Goal: Information Seeking & Learning: Learn about a topic

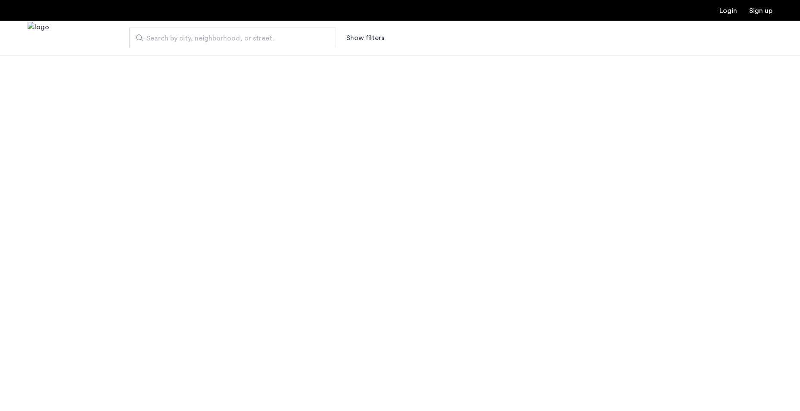
click at [215, 39] on span "Search by city, neighborhood, or street." at bounding box center [228, 38] width 165 height 10
click at [215, 39] on input "Search by city, neighborhood, or street." at bounding box center [232, 38] width 207 height 21
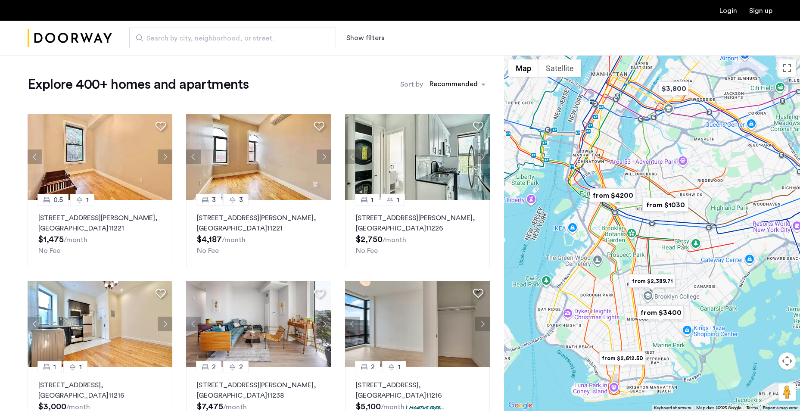
click at [215, 39] on span "Search by city, neighborhood, or street." at bounding box center [228, 38] width 165 height 10
click at [215, 39] on input "Search by city, neighborhood, or street." at bounding box center [232, 38] width 207 height 21
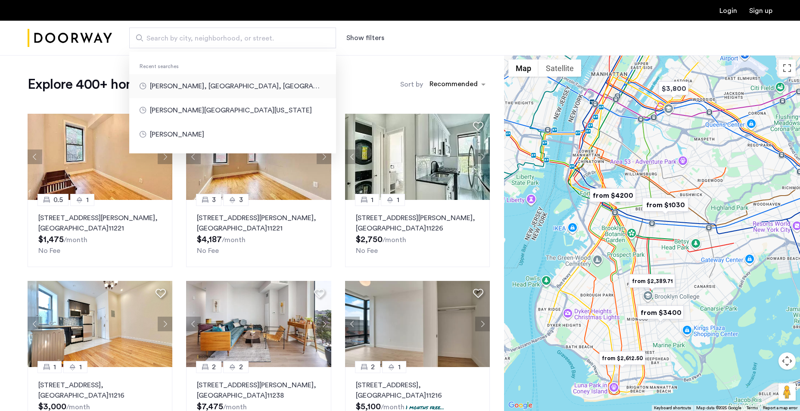
type input "**********"
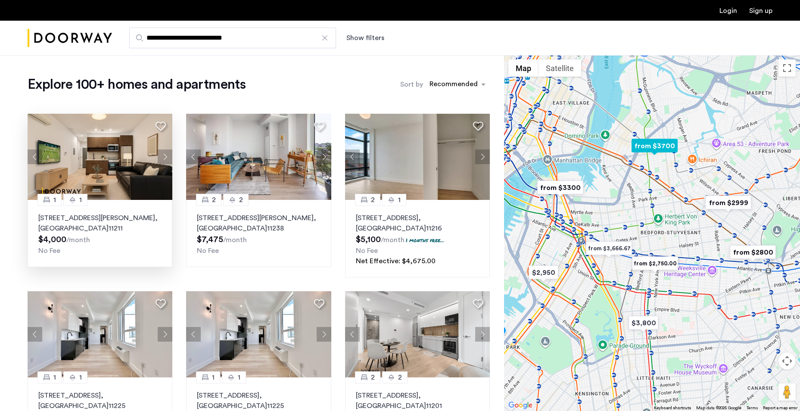
click at [129, 216] on p "366 Leonard Street, Unit 2C, Brooklyn , NY 11211" at bounding box center [99, 223] width 123 height 21
click at [353, 38] on button "Show filters" at bounding box center [365, 38] width 38 height 10
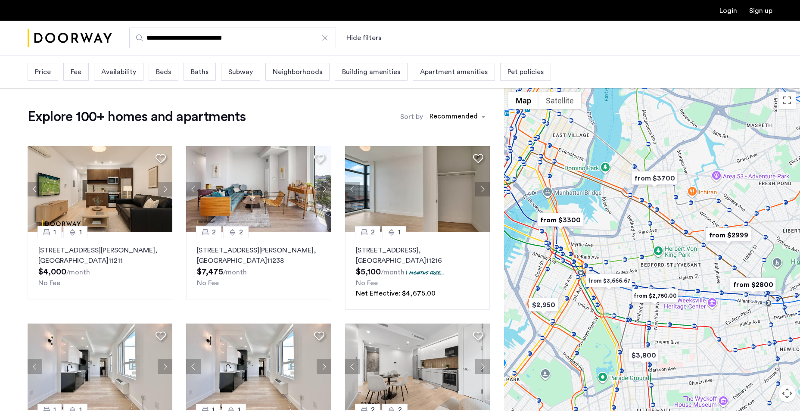
click at [160, 75] on span "Beds" at bounding box center [163, 72] width 15 height 10
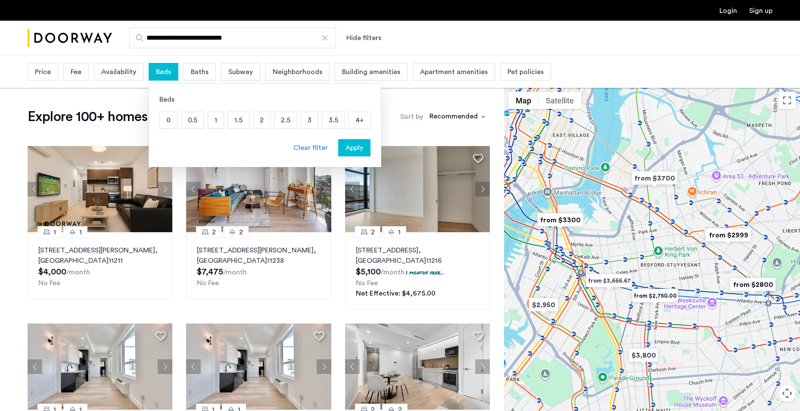
click at [220, 123] on p "1" at bounding box center [216, 120] width 16 height 16
click at [347, 149] on span "Apply" at bounding box center [354, 148] width 18 height 10
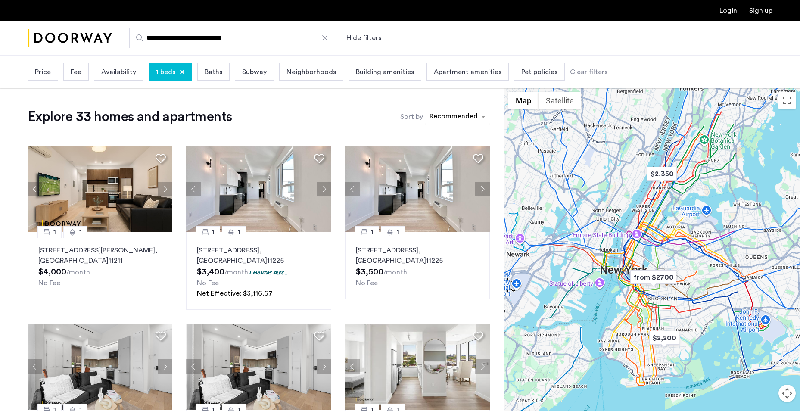
click at [442, 113] on div "sort-apartment" at bounding box center [453, 118] width 51 height 12
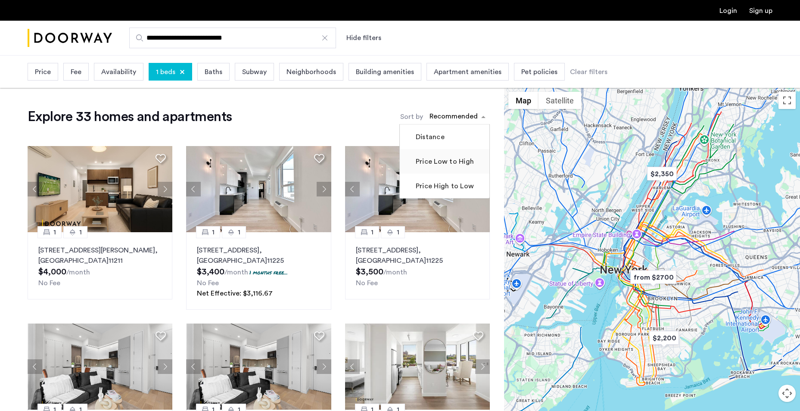
click at [444, 159] on label "Price Low to High" at bounding box center [444, 161] width 60 height 10
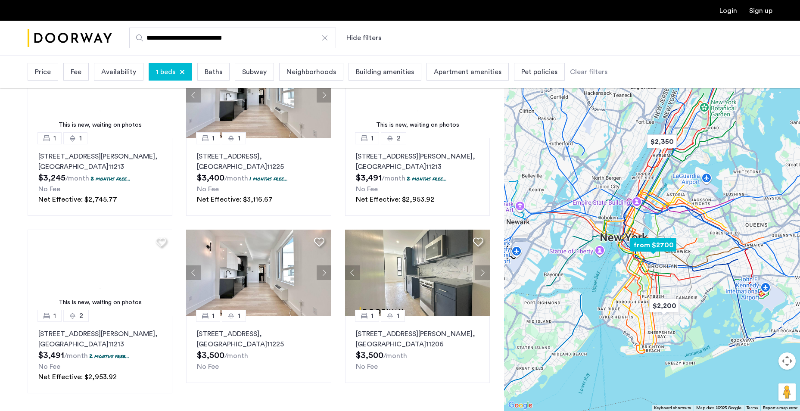
scroll to position [474, 0]
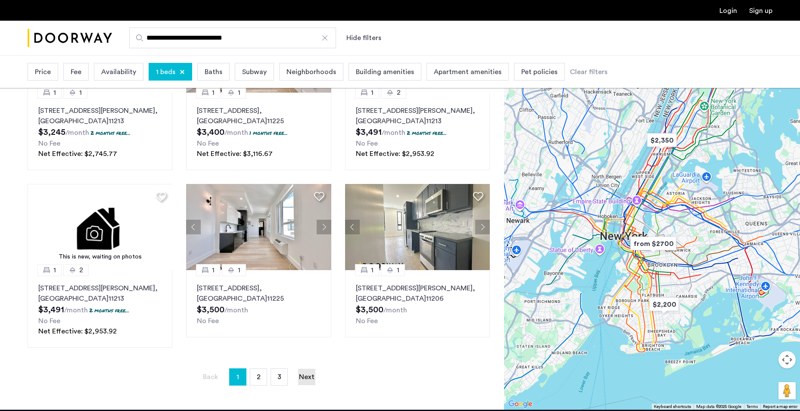
click at [302, 379] on link "Next page" at bounding box center [306, 377] width 17 height 16
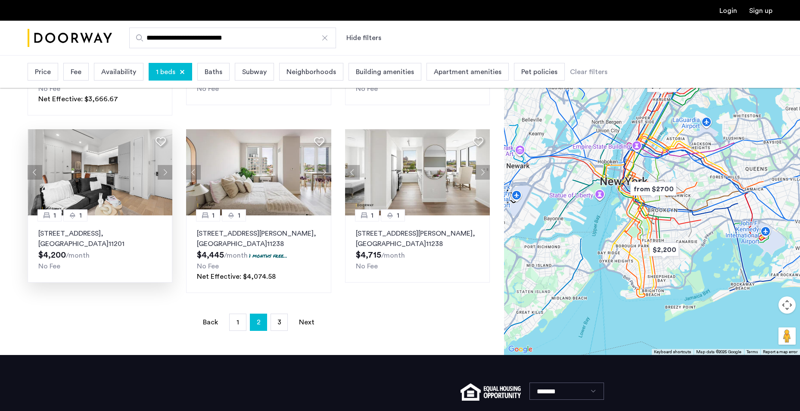
scroll to position [560, 0]
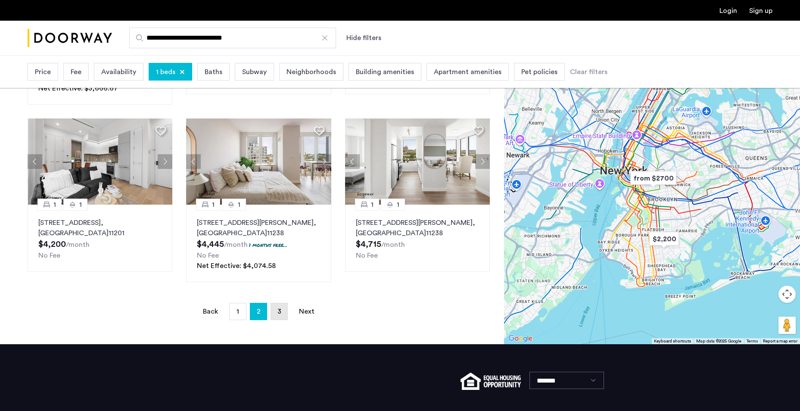
click at [276, 307] on link "page 3" at bounding box center [279, 311] width 16 height 16
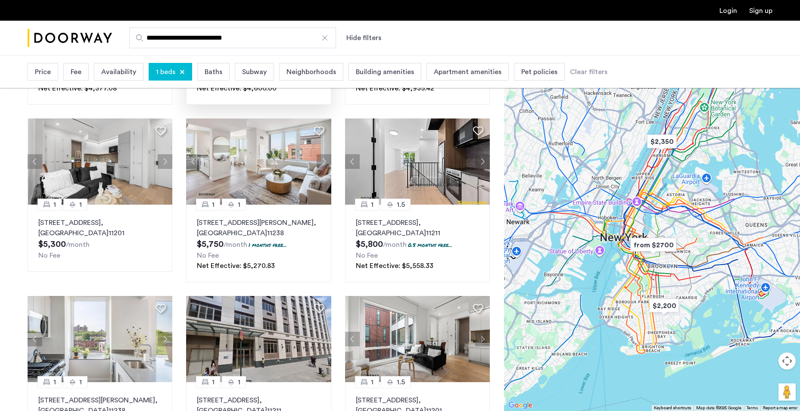
scroll to position [53, 0]
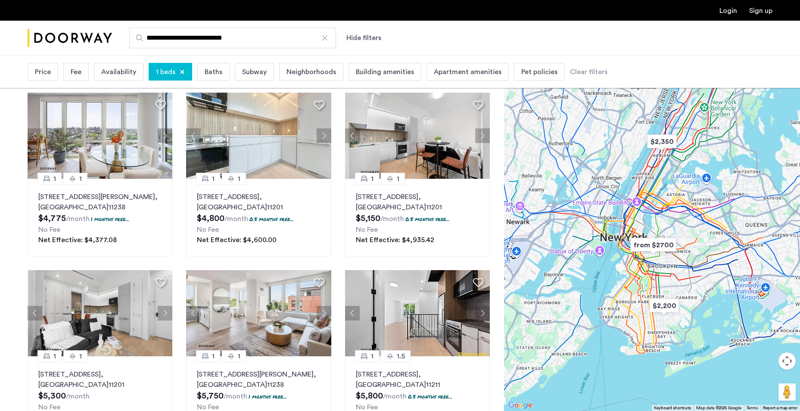
click at [314, 67] on span "Neighborhoods" at bounding box center [311, 72] width 50 height 10
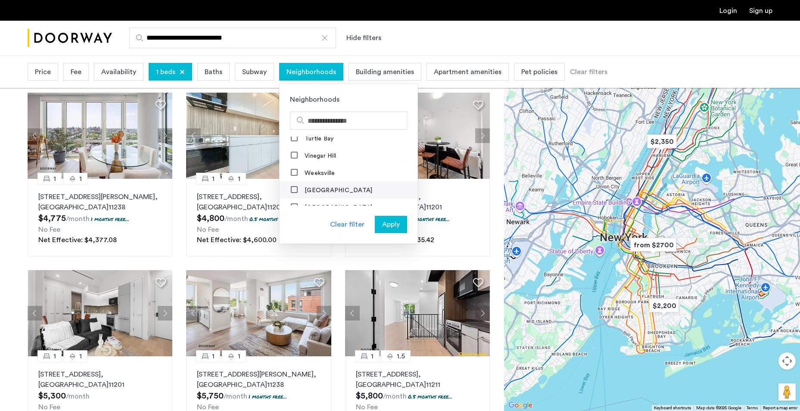
scroll to position [990, 0]
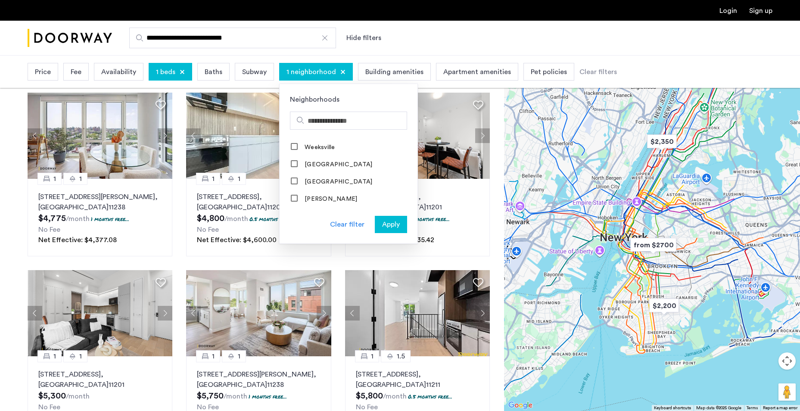
click at [383, 220] on span "Apply" at bounding box center [391, 224] width 18 height 10
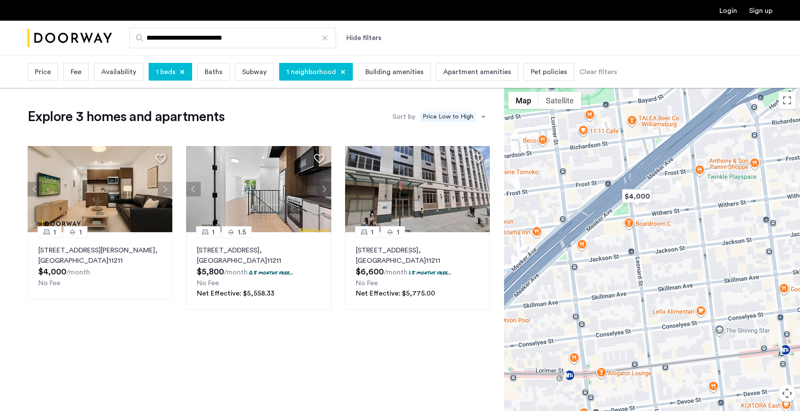
drag, startPoint x: 637, startPoint y: 231, endPoint x: 565, endPoint y: 331, distance: 123.0
click at [565, 331] on div at bounding box center [652, 265] width 296 height 356
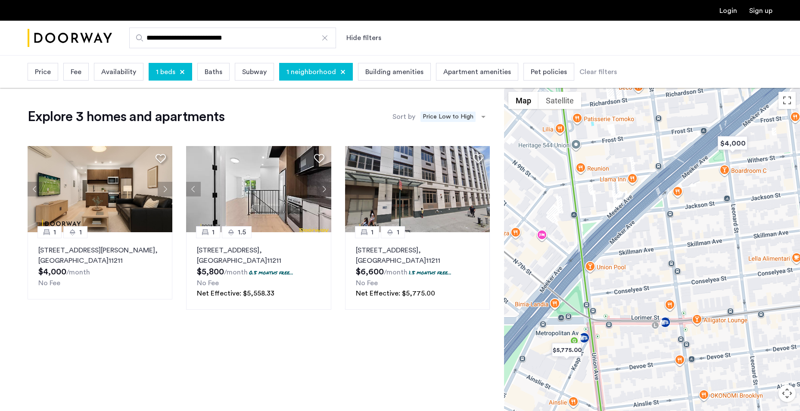
drag, startPoint x: 590, startPoint y: 289, endPoint x: 687, endPoint y: 236, distance: 110.6
click at [687, 236] on div at bounding box center [652, 265] width 296 height 356
click at [384, 196] on img at bounding box center [417, 189] width 145 height 86
click at [127, 161] on img at bounding box center [100, 189] width 145 height 86
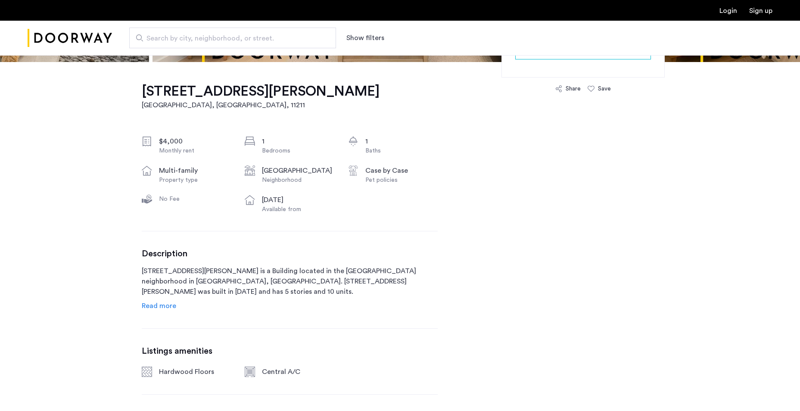
scroll to position [258, 0]
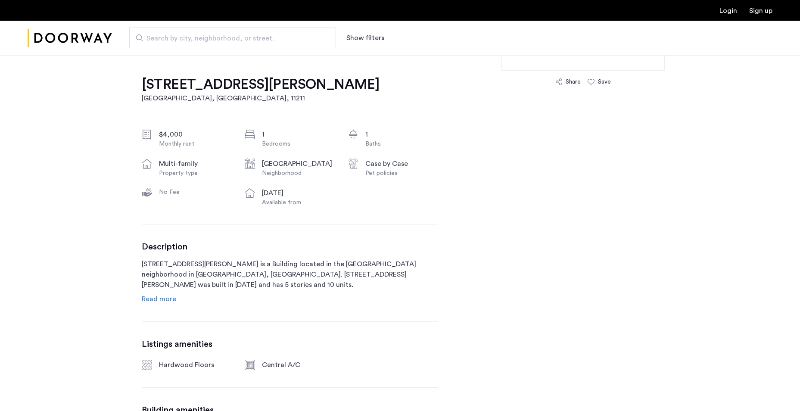
click at [149, 302] on span "Read more" at bounding box center [159, 298] width 34 height 7
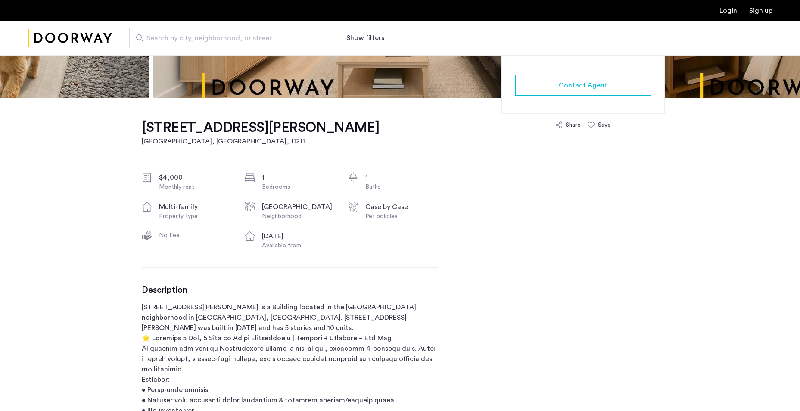
scroll to position [0, 0]
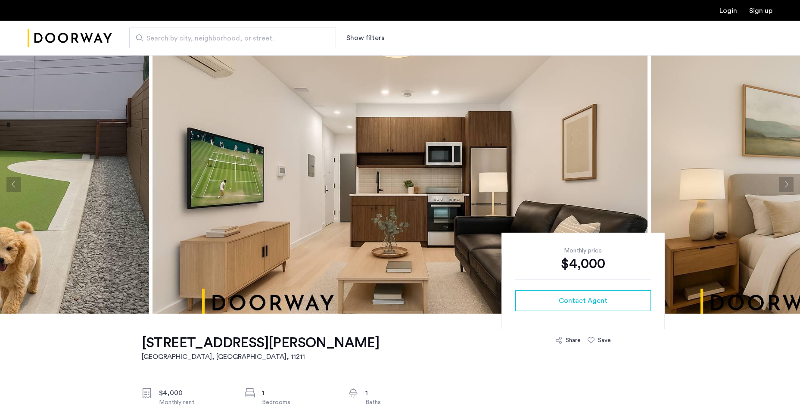
click at [12, 181] on button "Previous apartment" at bounding box center [13, 184] width 15 height 15
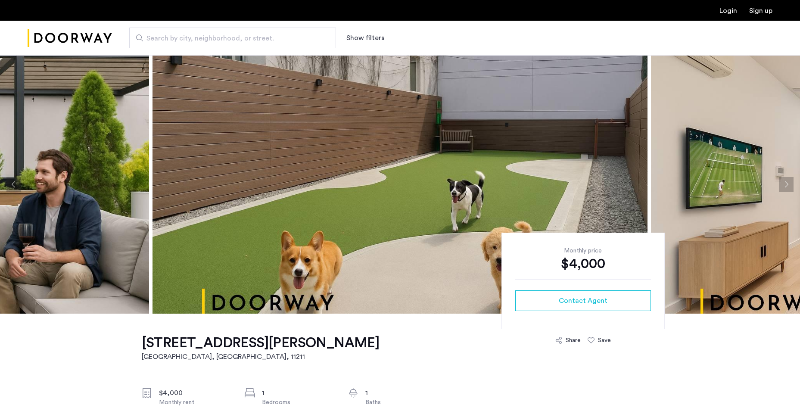
click at [15, 183] on button "Previous apartment" at bounding box center [13, 184] width 15 height 15
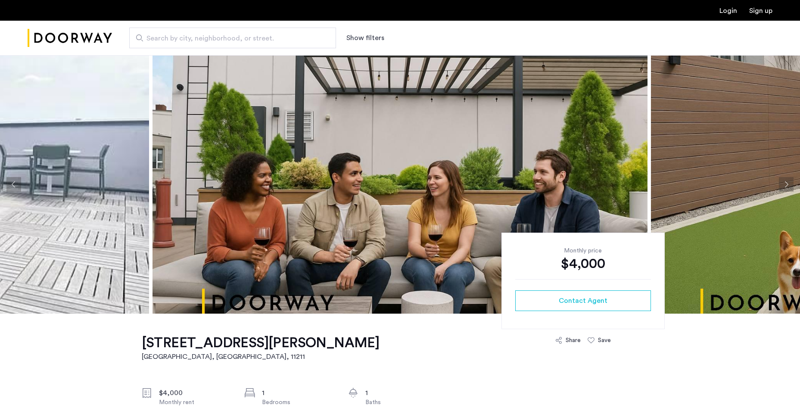
click at [12, 182] on button "Previous apartment" at bounding box center [13, 184] width 15 height 15
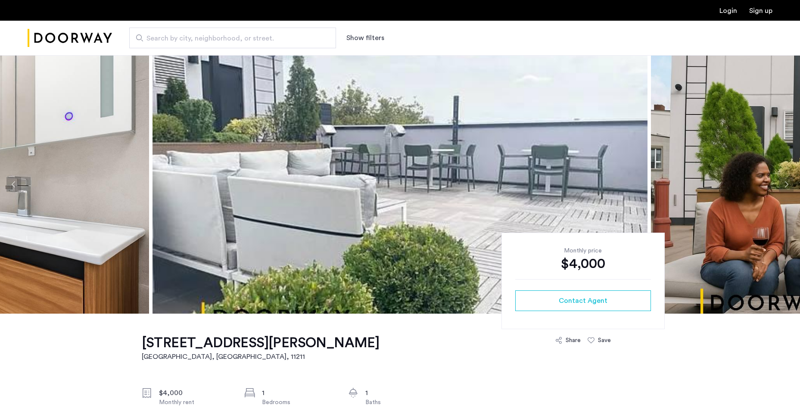
click at [13, 182] on button "Previous apartment" at bounding box center [13, 184] width 15 height 15
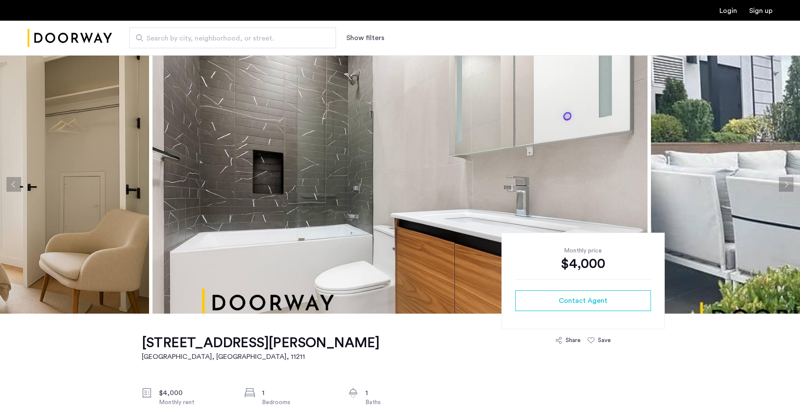
click at [14, 182] on button "Previous apartment" at bounding box center [13, 184] width 15 height 15
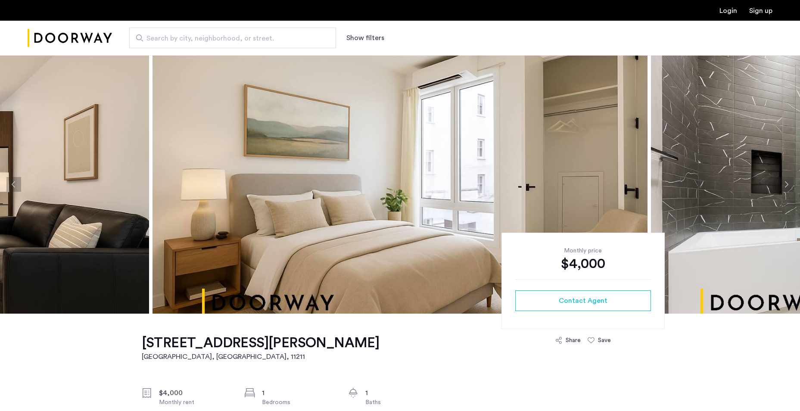
click at [14, 182] on button "Previous apartment" at bounding box center [13, 184] width 15 height 15
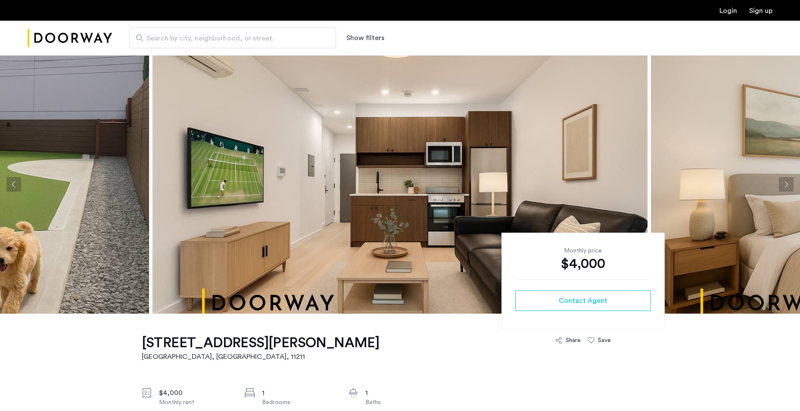
click at [788, 190] on button "Next apartment" at bounding box center [786, 184] width 15 height 15
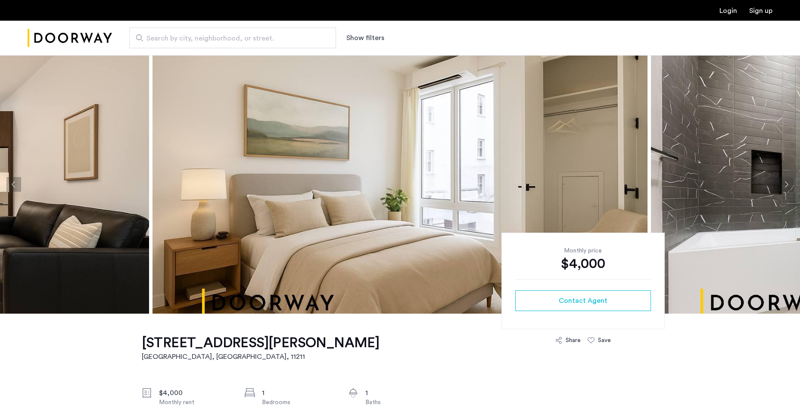
click at [787, 188] on button "Next apartment" at bounding box center [786, 184] width 15 height 15
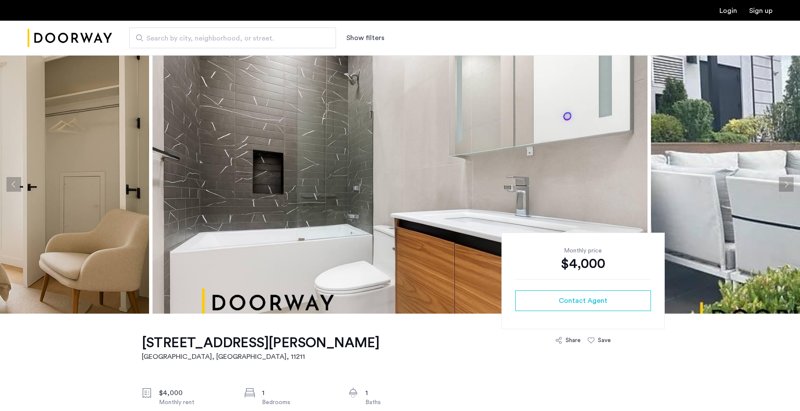
click at [787, 188] on button "Next apartment" at bounding box center [786, 184] width 15 height 15
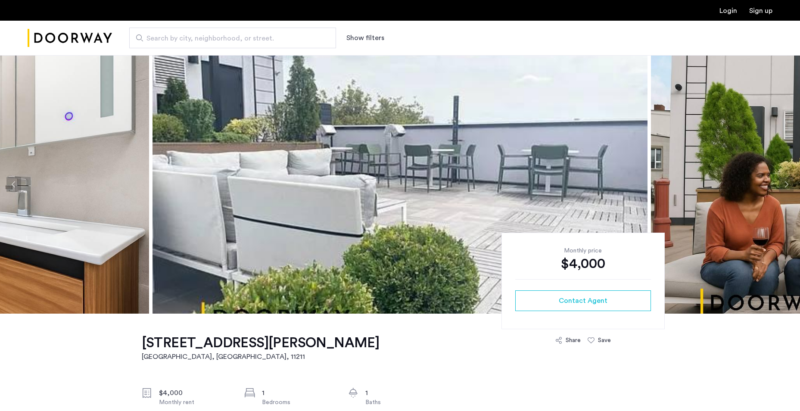
click at [787, 188] on button "Next apartment" at bounding box center [786, 184] width 15 height 15
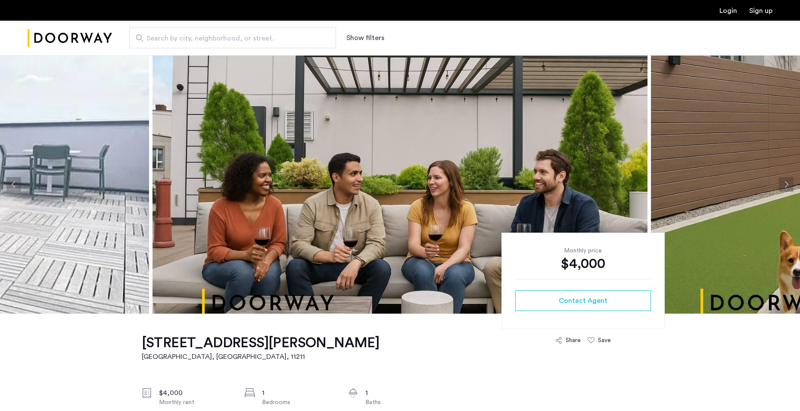
click at [787, 188] on button "Next apartment" at bounding box center [786, 184] width 15 height 15
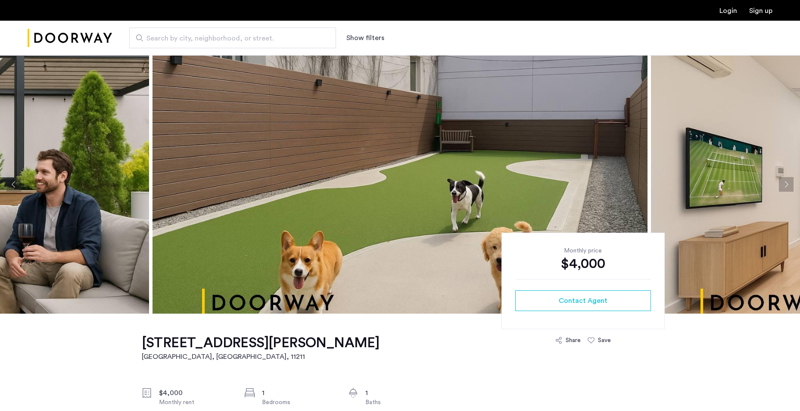
click at [787, 188] on button "Next apartment" at bounding box center [786, 184] width 15 height 15
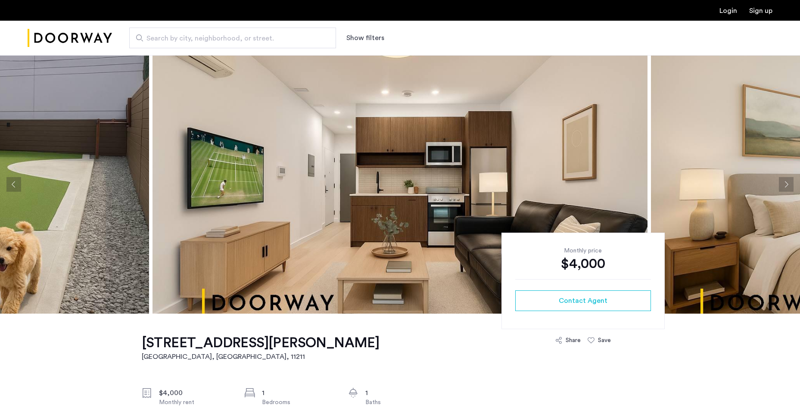
click at [787, 188] on button "Next apartment" at bounding box center [786, 184] width 15 height 15
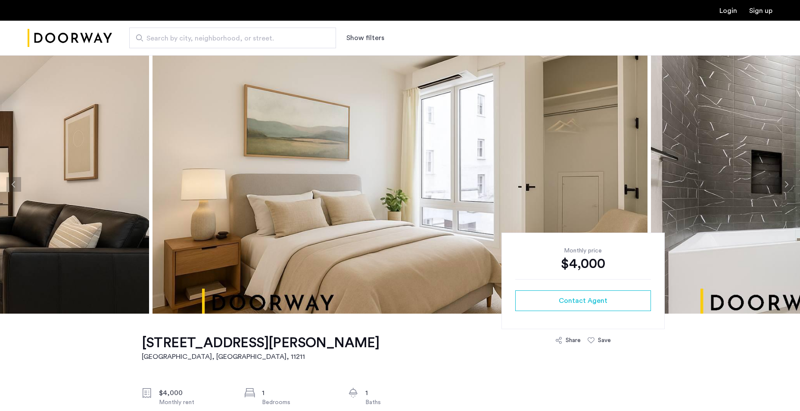
click at [787, 188] on button "Next apartment" at bounding box center [786, 184] width 15 height 15
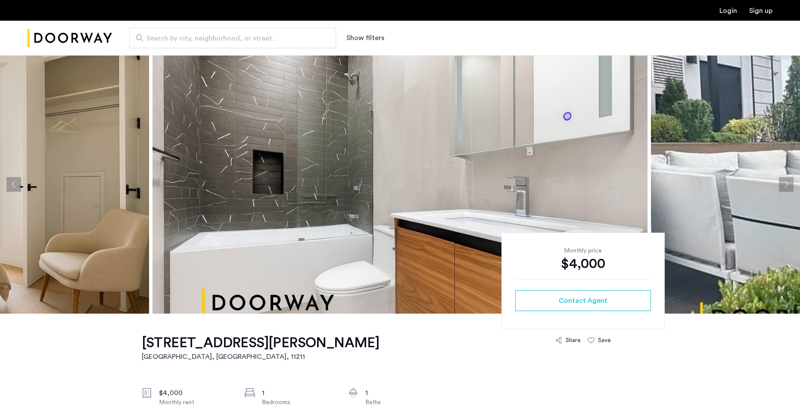
click at [787, 188] on button "Next apartment" at bounding box center [786, 184] width 15 height 15
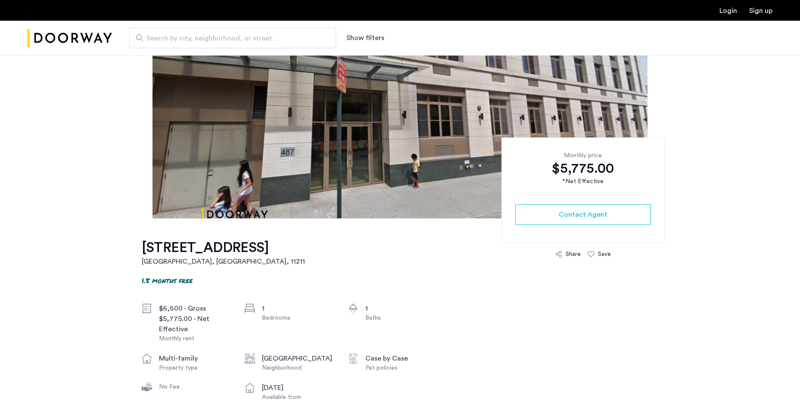
scroll to position [215, 0]
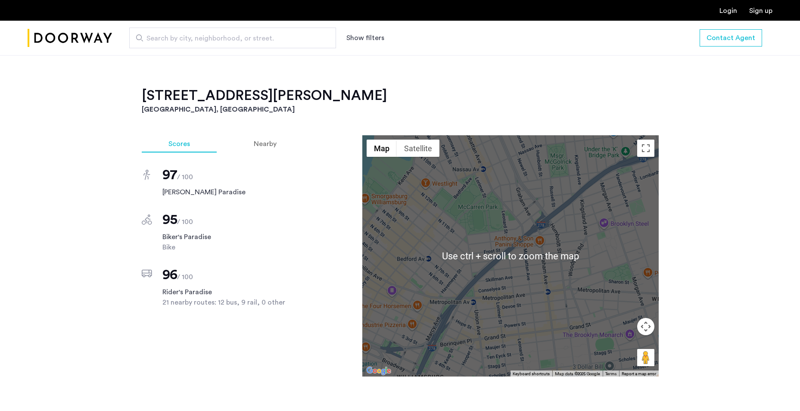
scroll to position [689, 0]
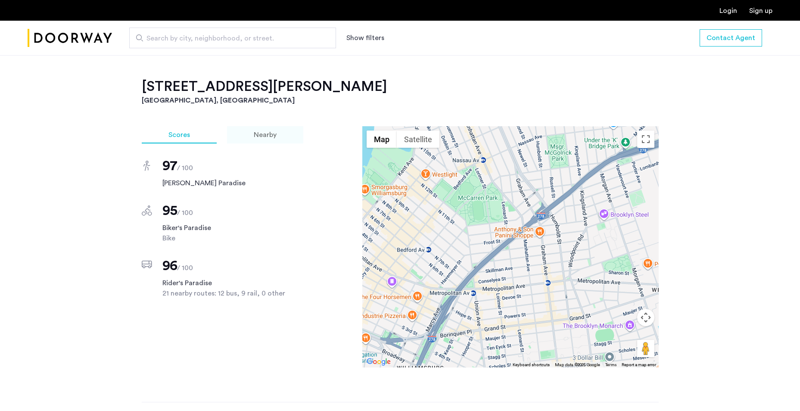
click at [274, 135] on span "Nearby" at bounding box center [265, 134] width 23 height 7
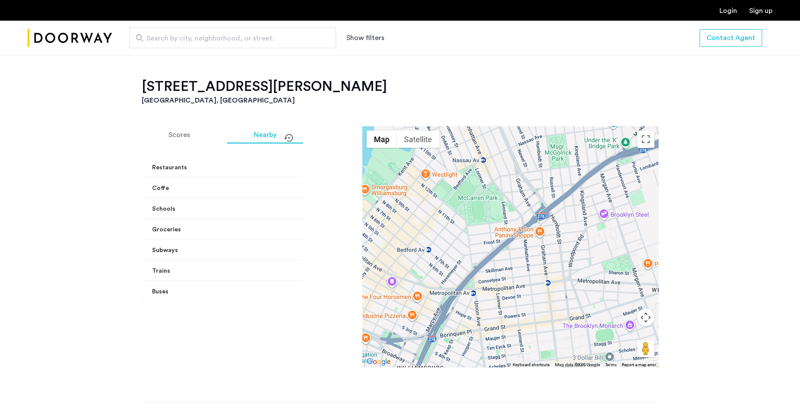
click at [264, 166] on mat-panel-title "Restaurants" at bounding box center [244, 167] width 184 height 9
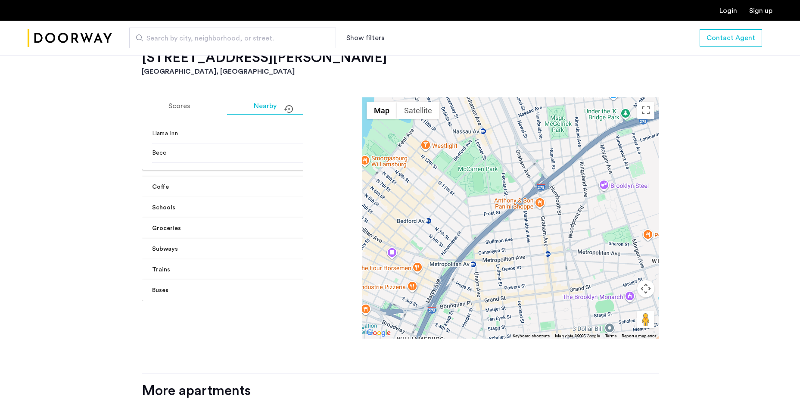
scroll to position [775, 0]
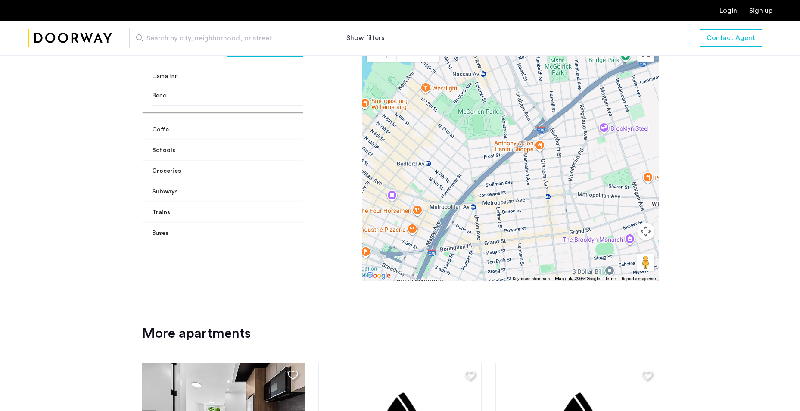
click at [272, 205] on mat-expansion-panel-header "Trains" at bounding box center [249, 212] width 215 height 21
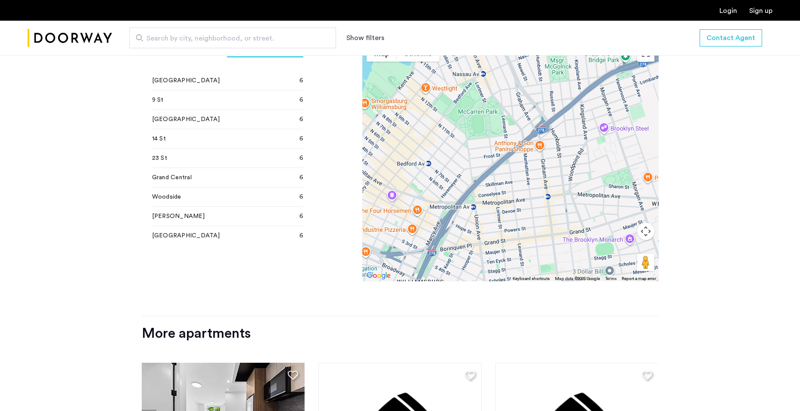
scroll to position [283, 0]
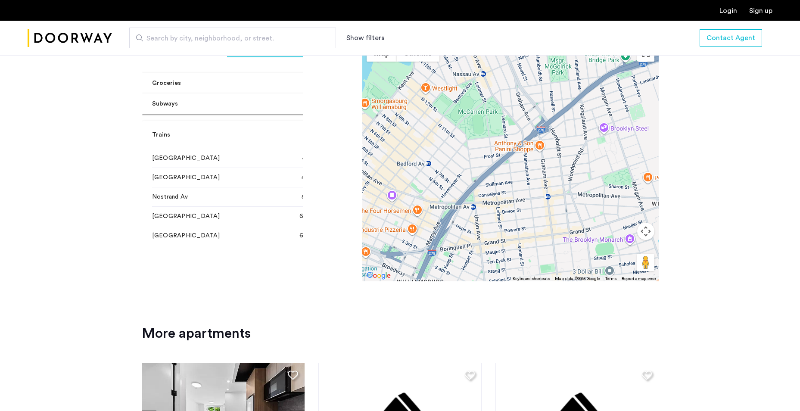
click at [211, 108] on mat-panel-title "Subways" at bounding box center [244, 103] width 184 height 9
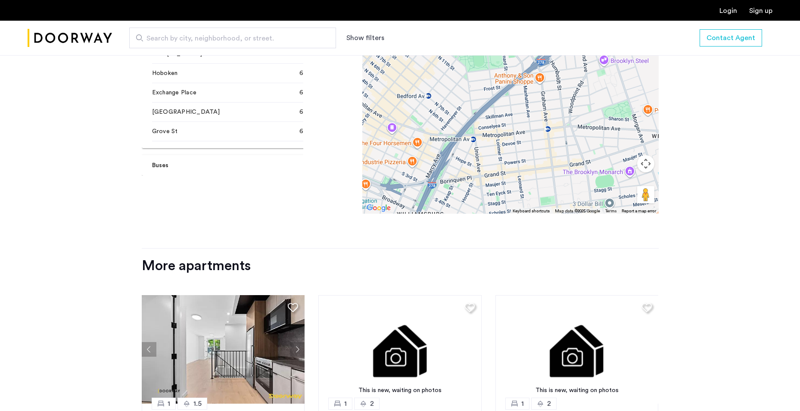
scroll to position [947, 0]
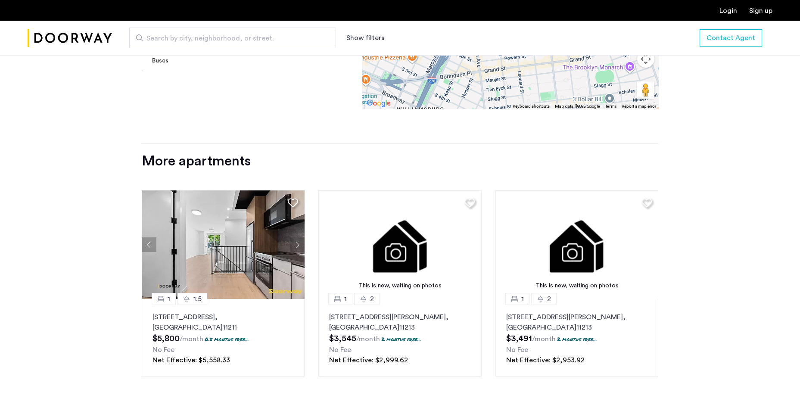
click at [214, 55] on div "Search by city, neighborhood, or street. Show filters Contact Agent" at bounding box center [400, 38] width 800 height 35
click at [214, 62] on mat-panel-title "Buses" at bounding box center [244, 60] width 184 height 9
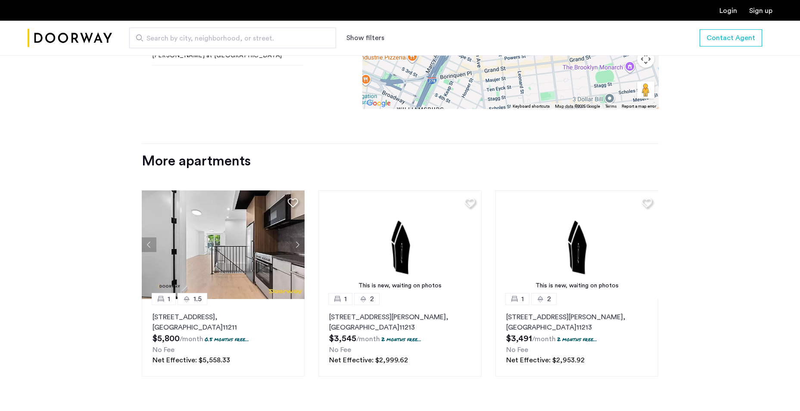
scroll to position [864, 0]
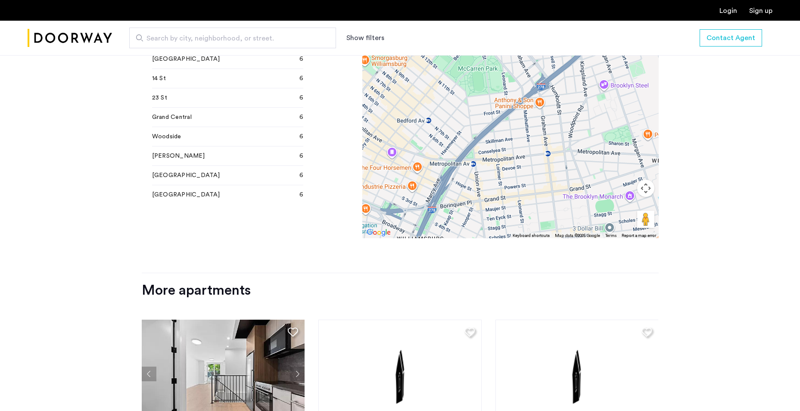
click at [136, 115] on div "366 Leonard Street, Unit 2C Brooklyn, NY , 11211 $4,000 Monthly rent 1 Bedrooms…" at bounding box center [400, 3] width 543 height 1017
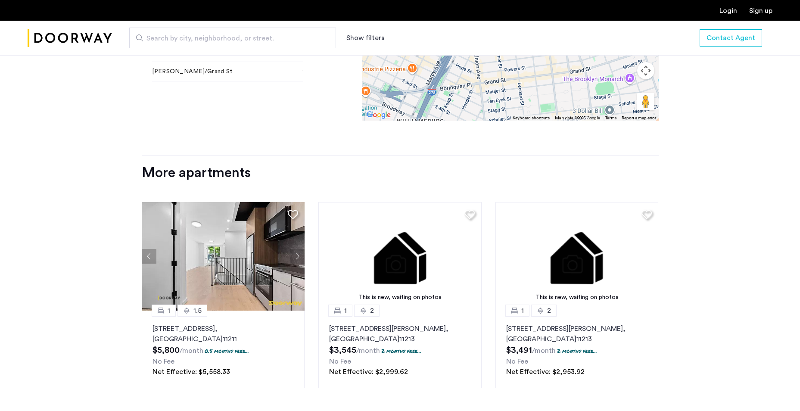
scroll to position [947, 0]
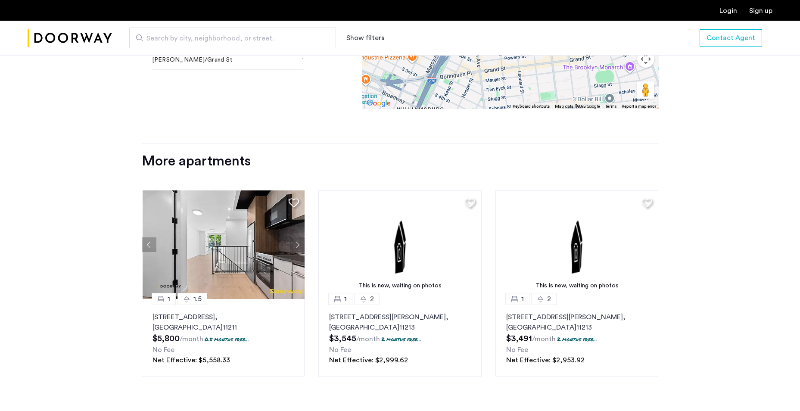
click at [198, 257] on img at bounding box center [224, 244] width 163 height 109
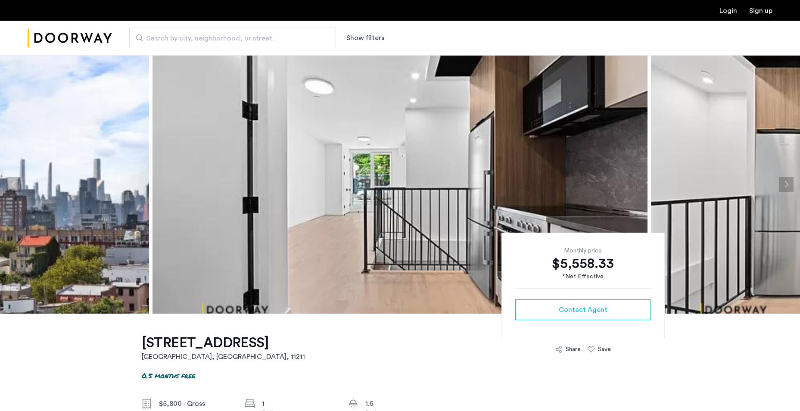
click at [787, 185] on button "Next apartment" at bounding box center [786, 184] width 15 height 15
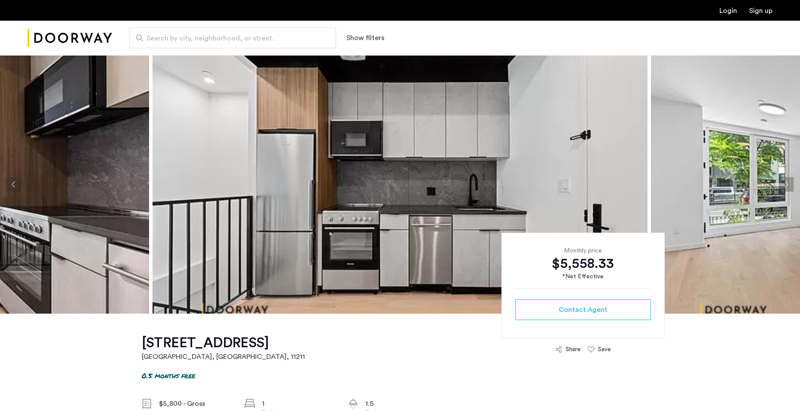
click at [787, 185] on button "Next apartment" at bounding box center [786, 184] width 15 height 15
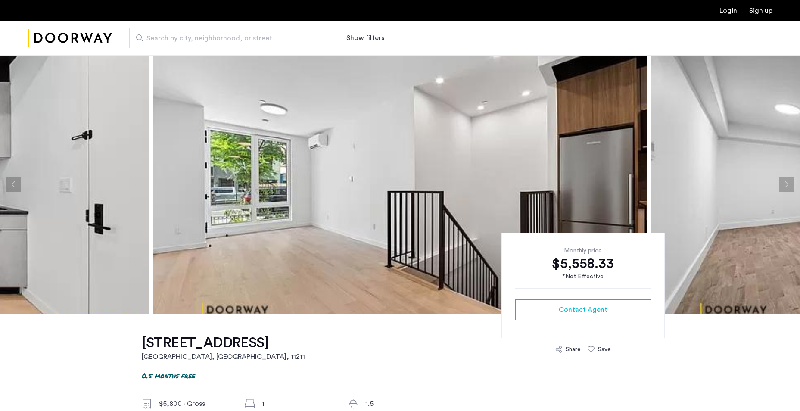
click at [787, 185] on button "Next apartment" at bounding box center [786, 184] width 15 height 15
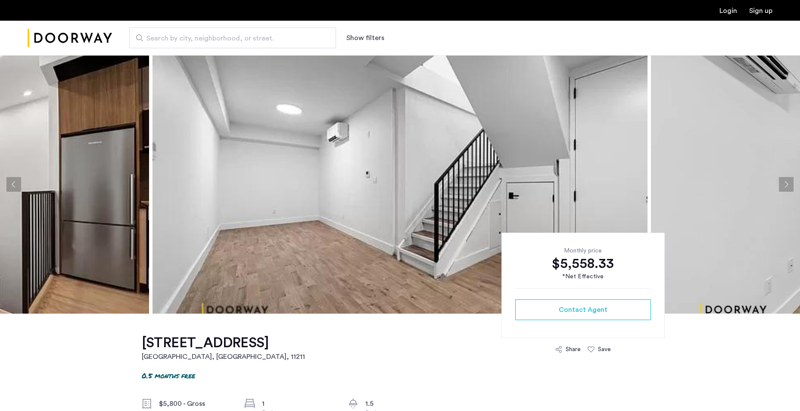
click at [787, 185] on button "Next apartment" at bounding box center [786, 184] width 15 height 15
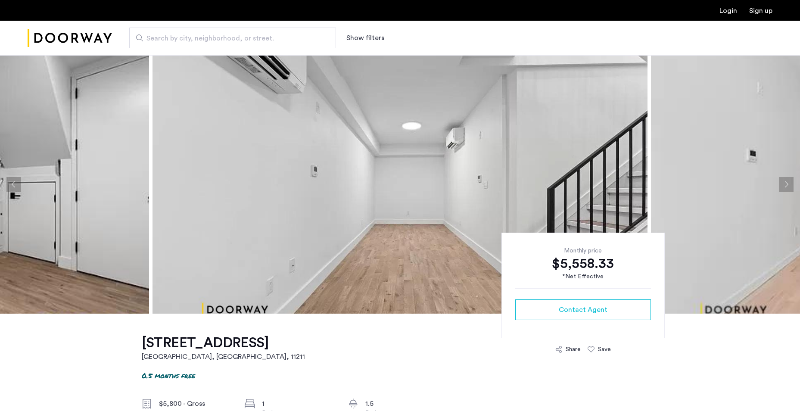
click at [787, 185] on button "Next apartment" at bounding box center [786, 184] width 15 height 15
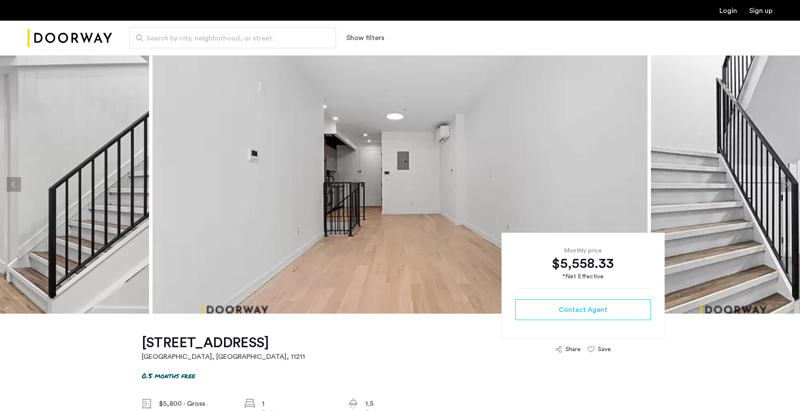
click at [787, 185] on button "Next apartment" at bounding box center [786, 184] width 15 height 15
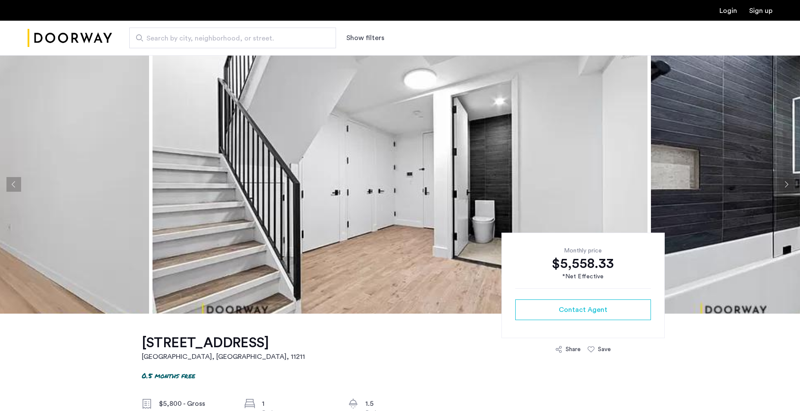
click at [787, 185] on button "Next apartment" at bounding box center [786, 184] width 15 height 15
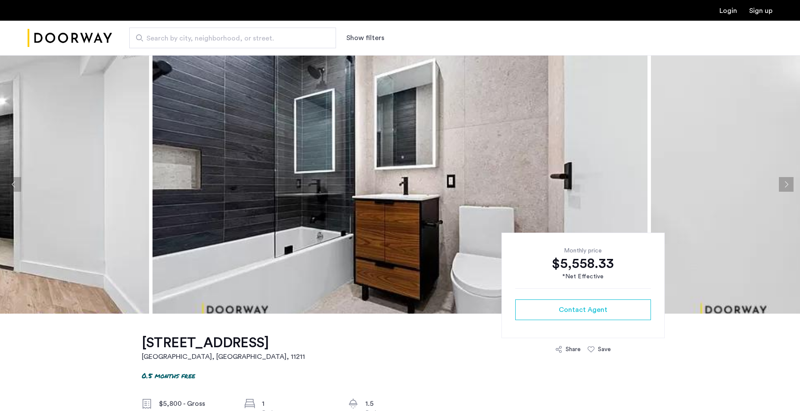
click at [787, 185] on button "Next apartment" at bounding box center [786, 184] width 15 height 15
